Goal: Find specific page/section: Find specific page/section

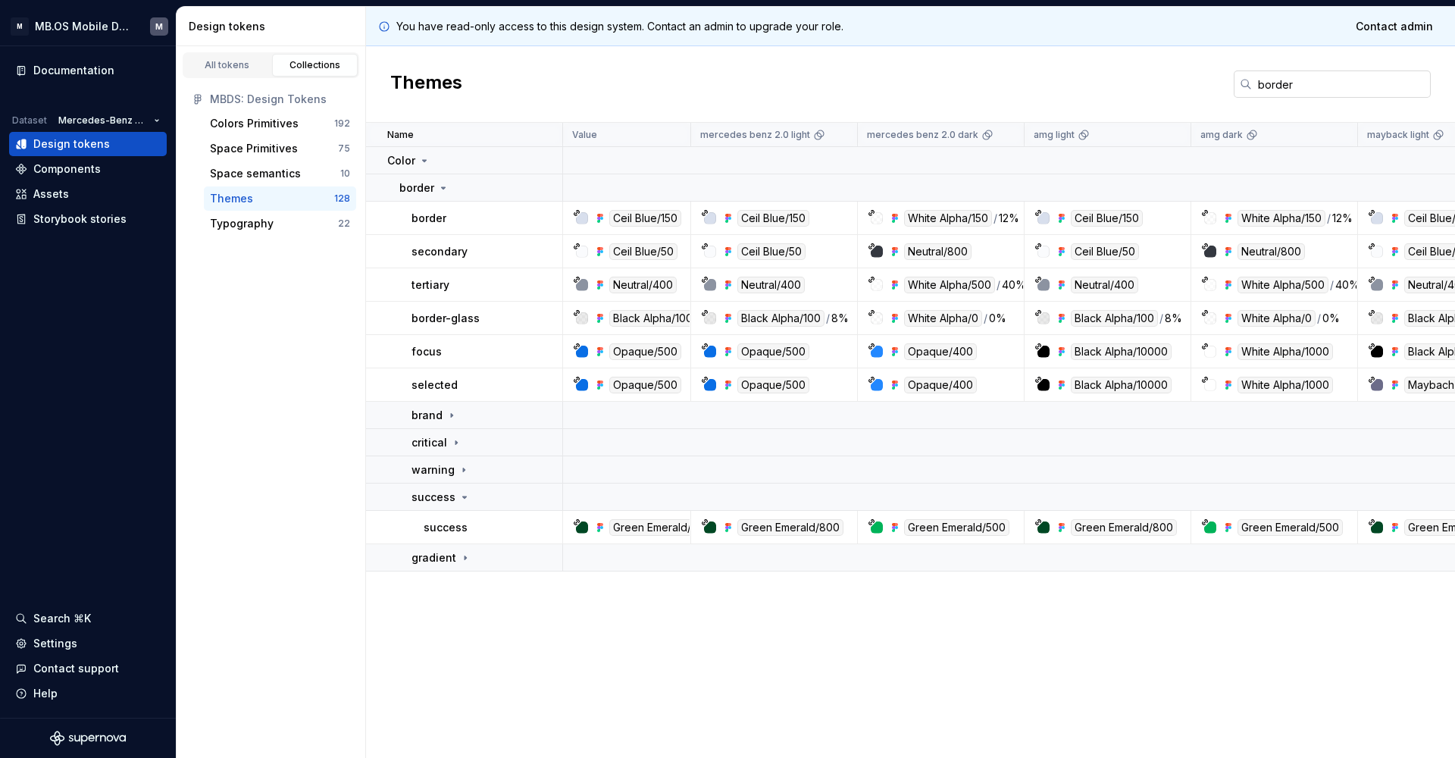
click at [1272, 90] on input "border" at bounding box center [1341, 83] width 179 height 27
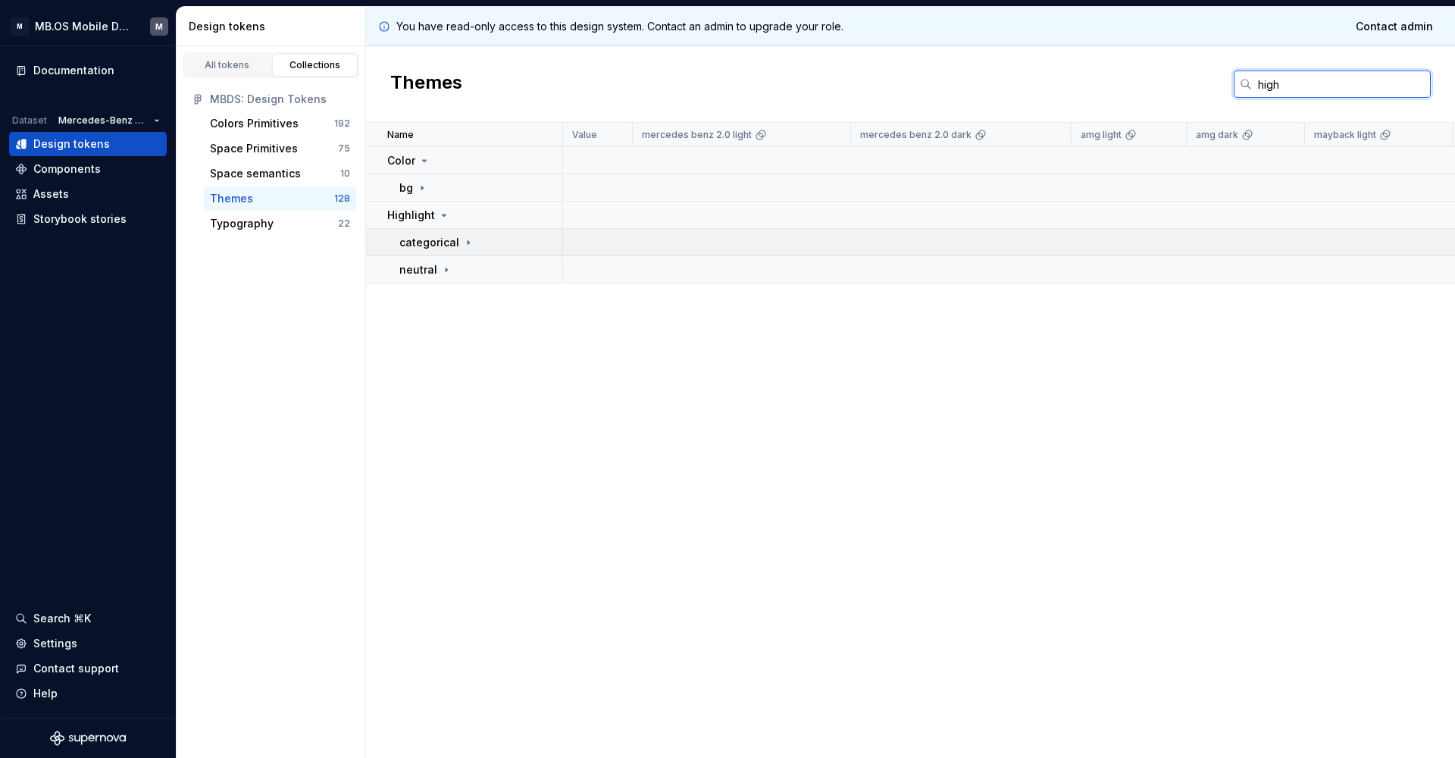
type input "high"
click at [434, 241] on p "categorical" at bounding box center [429, 242] width 60 height 15
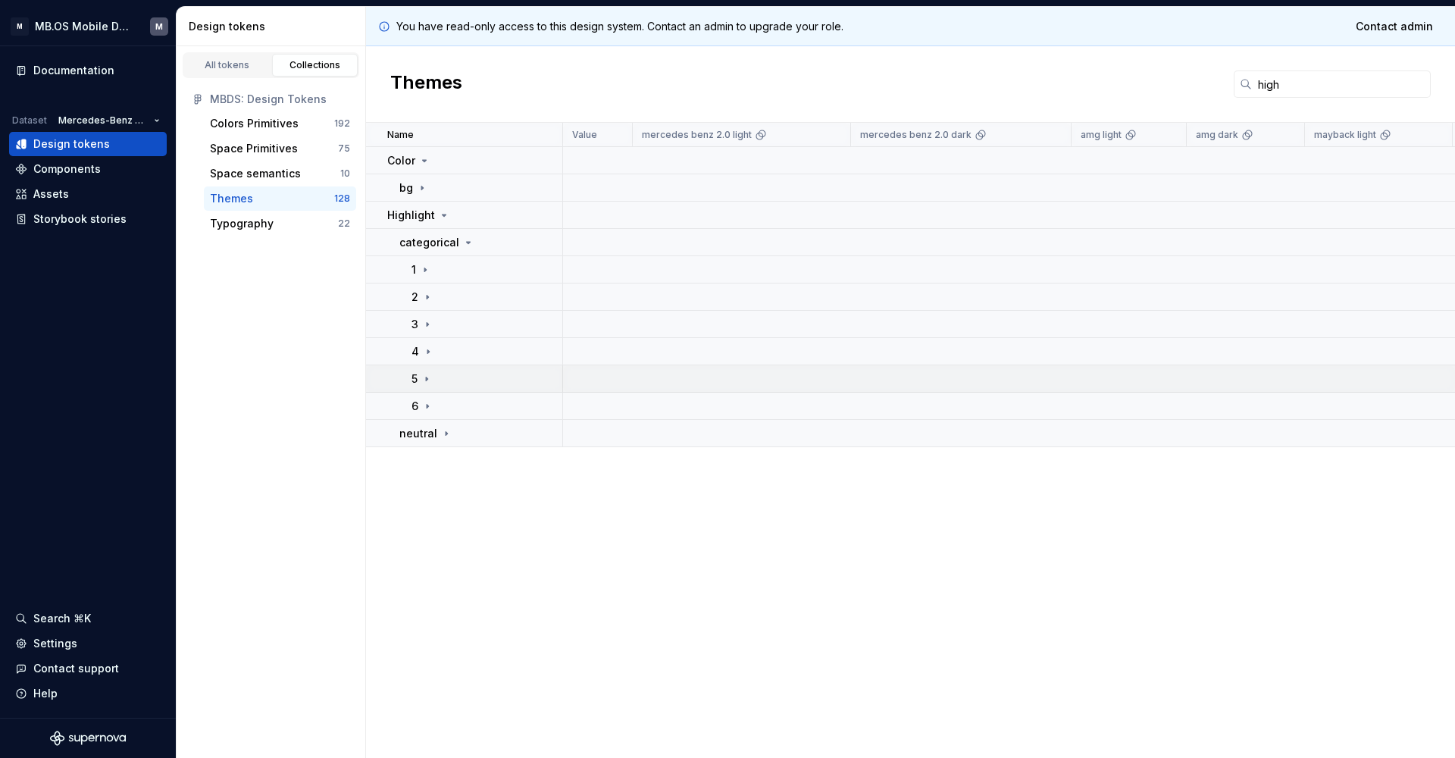
click at [433, 386] on td "5" at bounding box center [464, 378] width 197 height 27
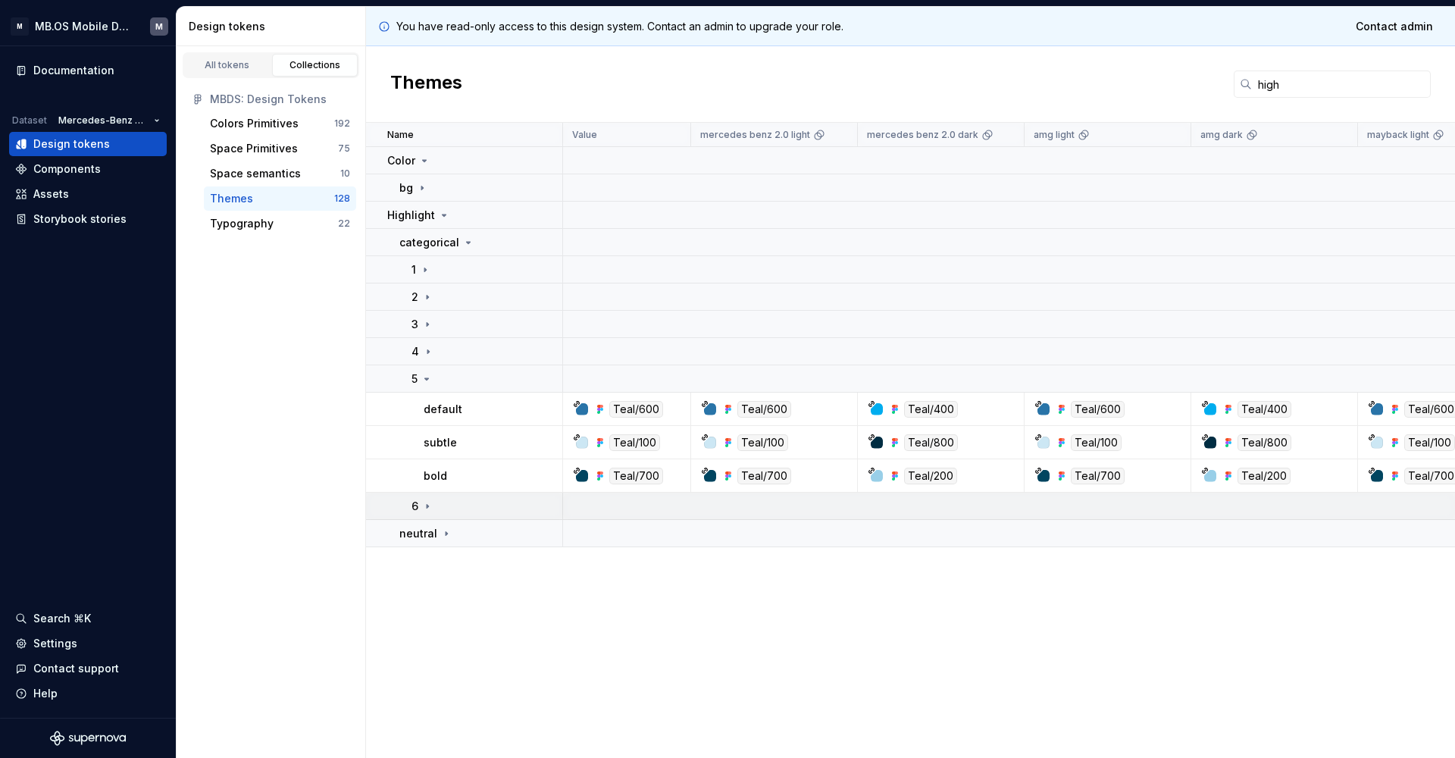
click at [421, 495] on td "6" at bounding box center [464, 505] width 197 height 27
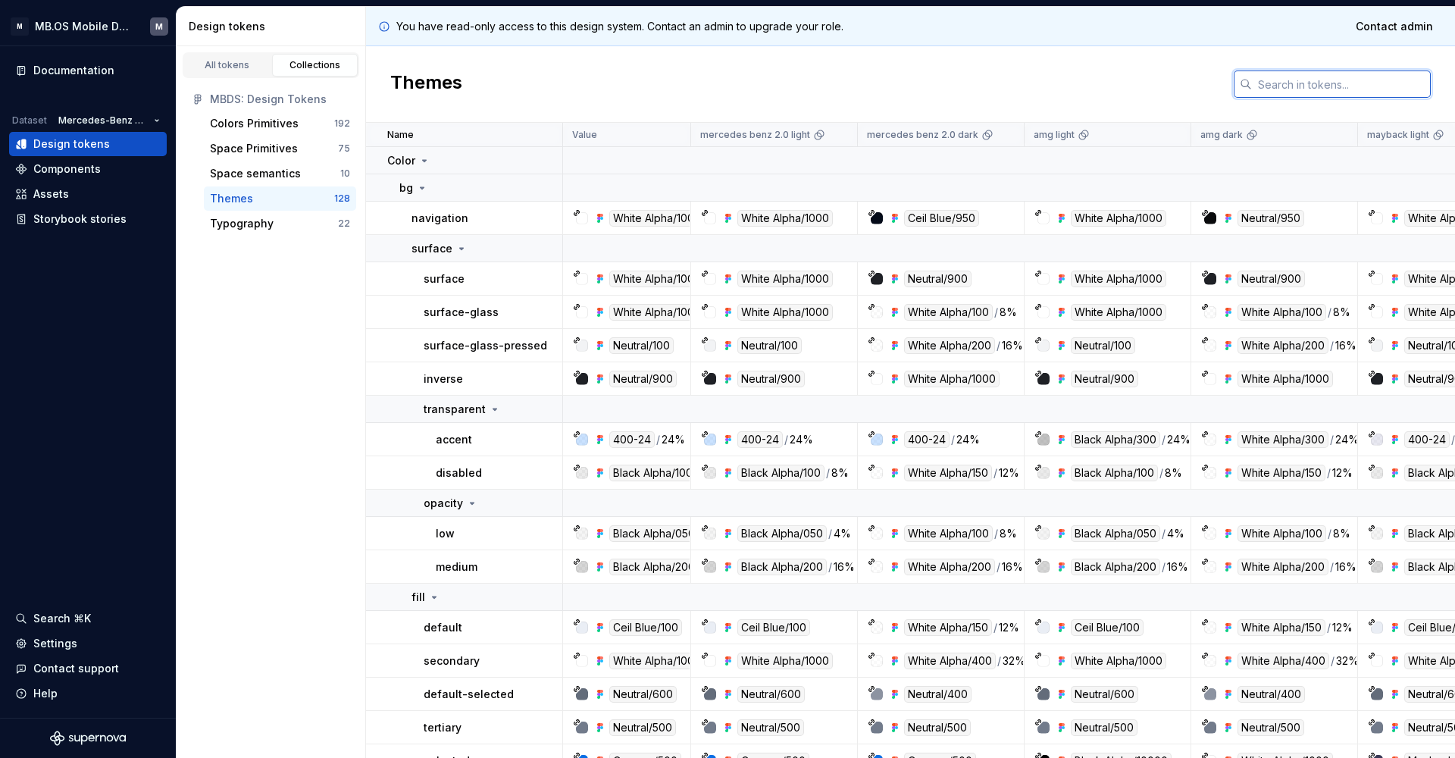
click at [1273, 89] on input "text" at bounding box center [1341, 83] width 179 height 27
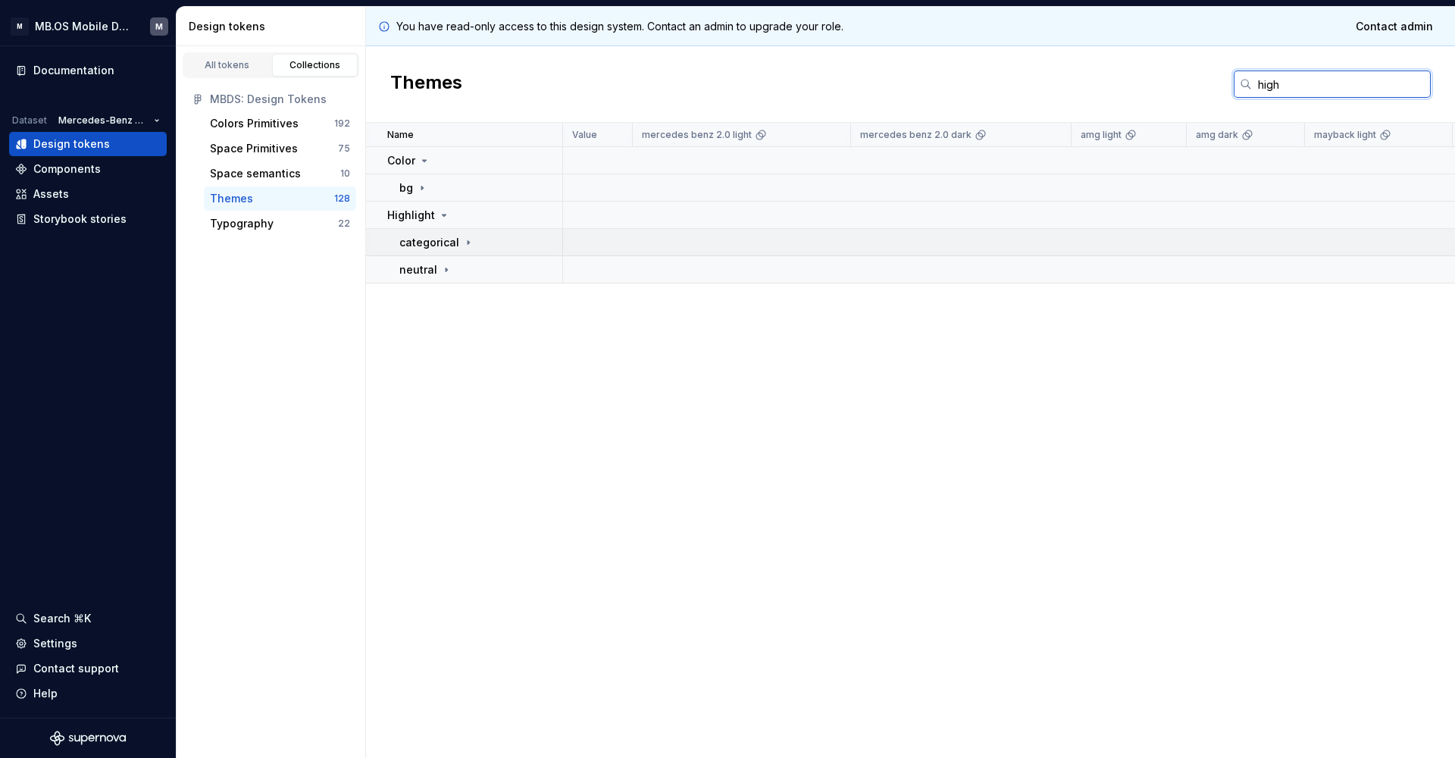
type input "high"
click at [448, 239] on p "categorical" at bounding box center [429, 242] width 60 height 15
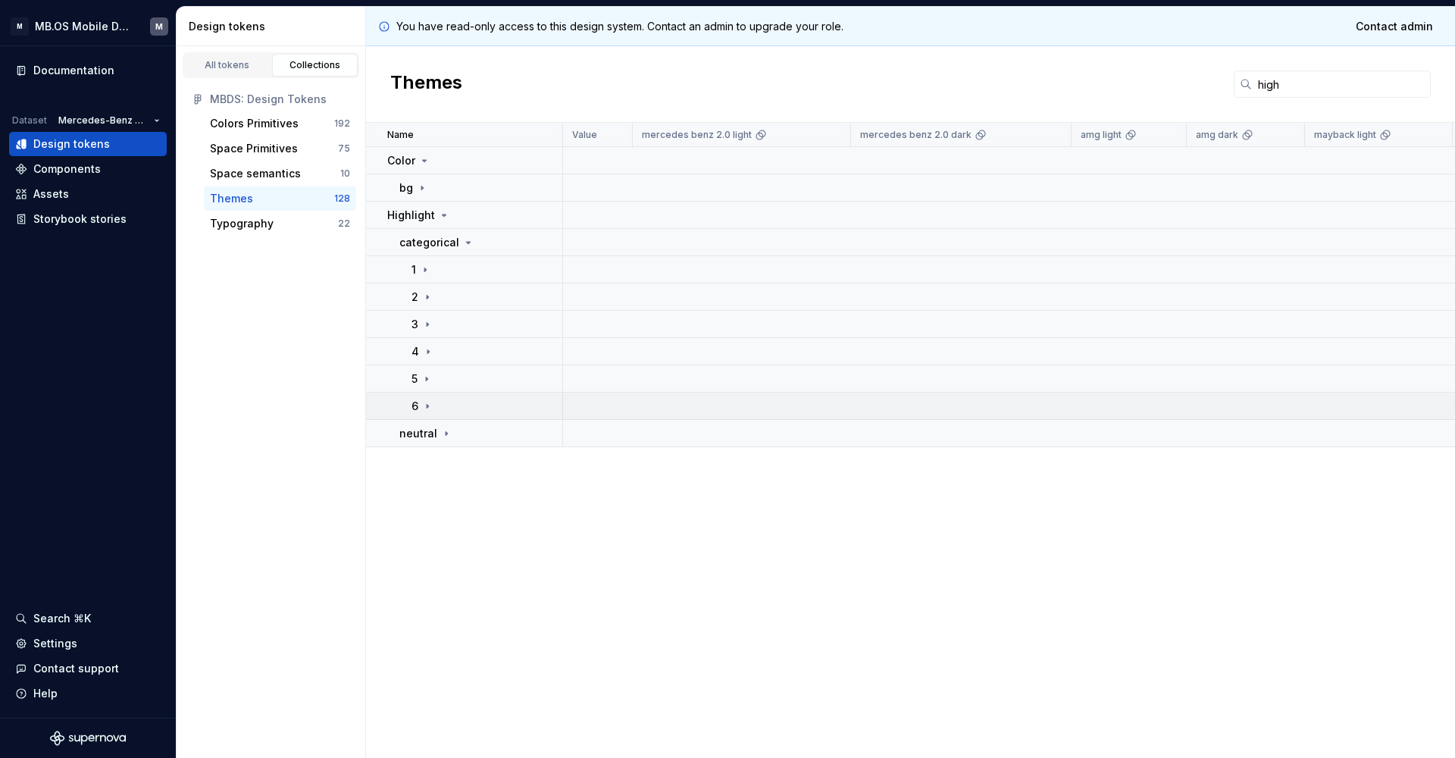
click at [444, 405] on div "6" at bounding box center [486, 405] width 150 height 15
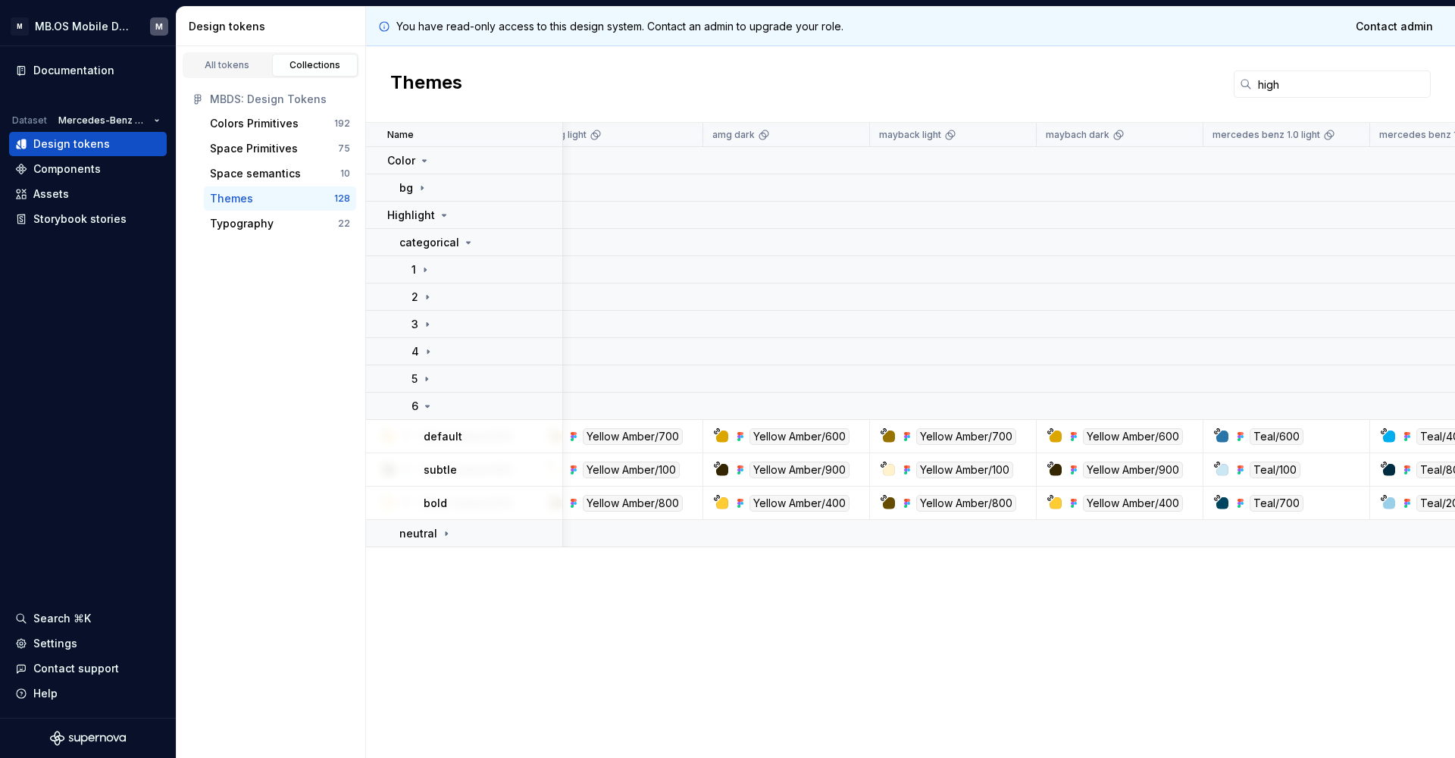
scroll to position [0, 492]
click at [431, 270] on div "1" at bounding box center [486, 269] width 150 height 15
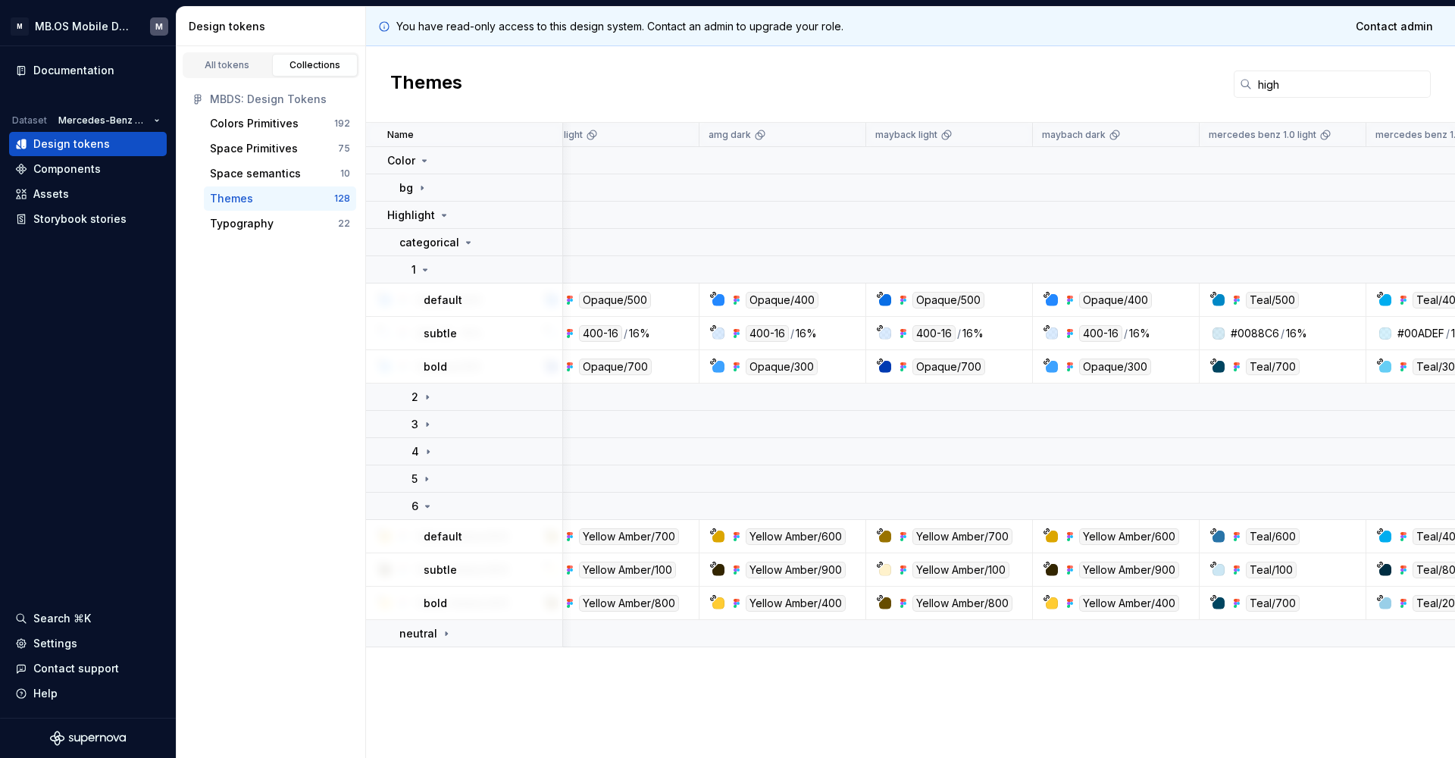
click at [781, 336] on div "400-16" at bounding box center [766, 333] width 43 height 17
